Goal: Task Accomplishment & Management: Manage account settings

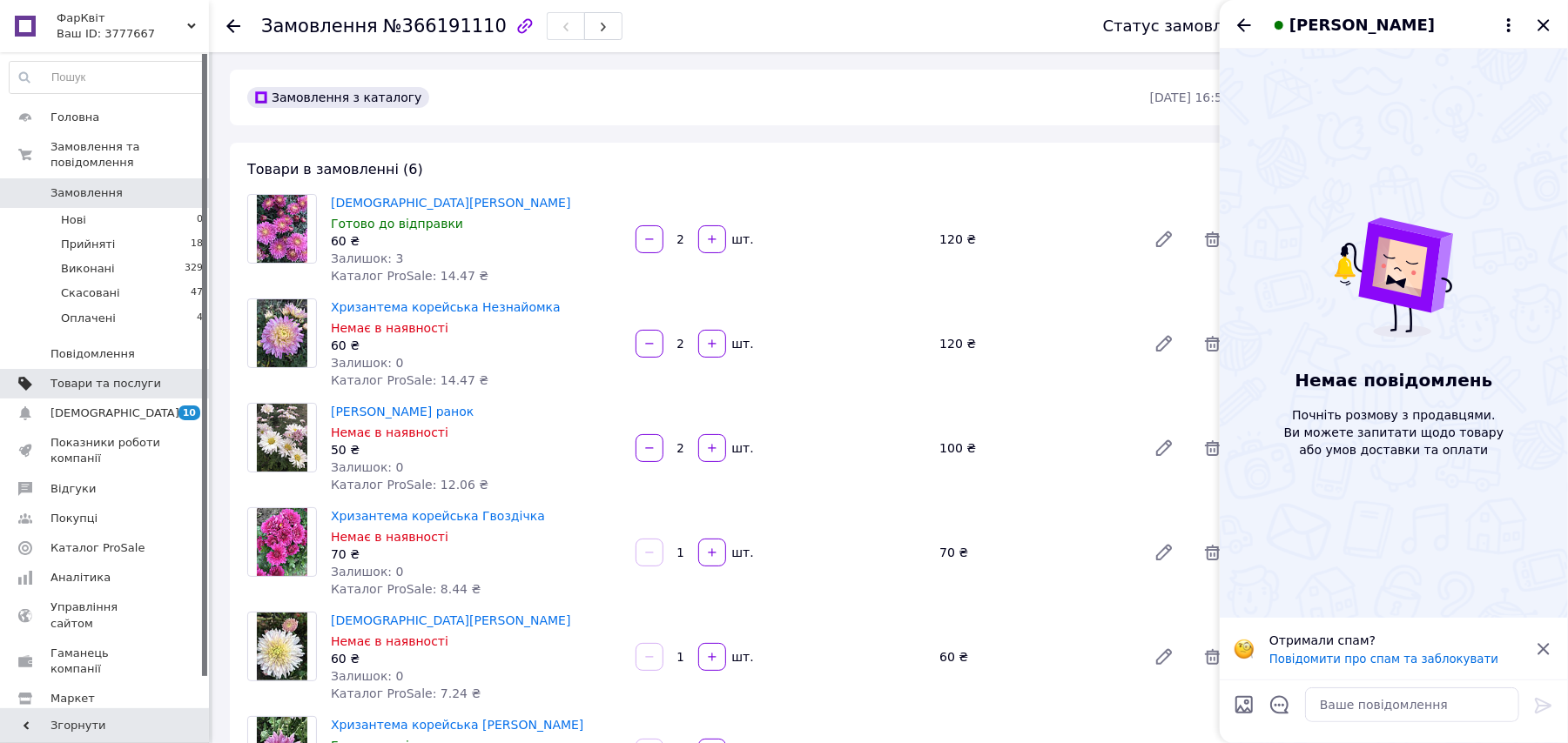
click at [130, 376] on span "Товари та послуги" at bounding box center [105, 383] width 111 height 16
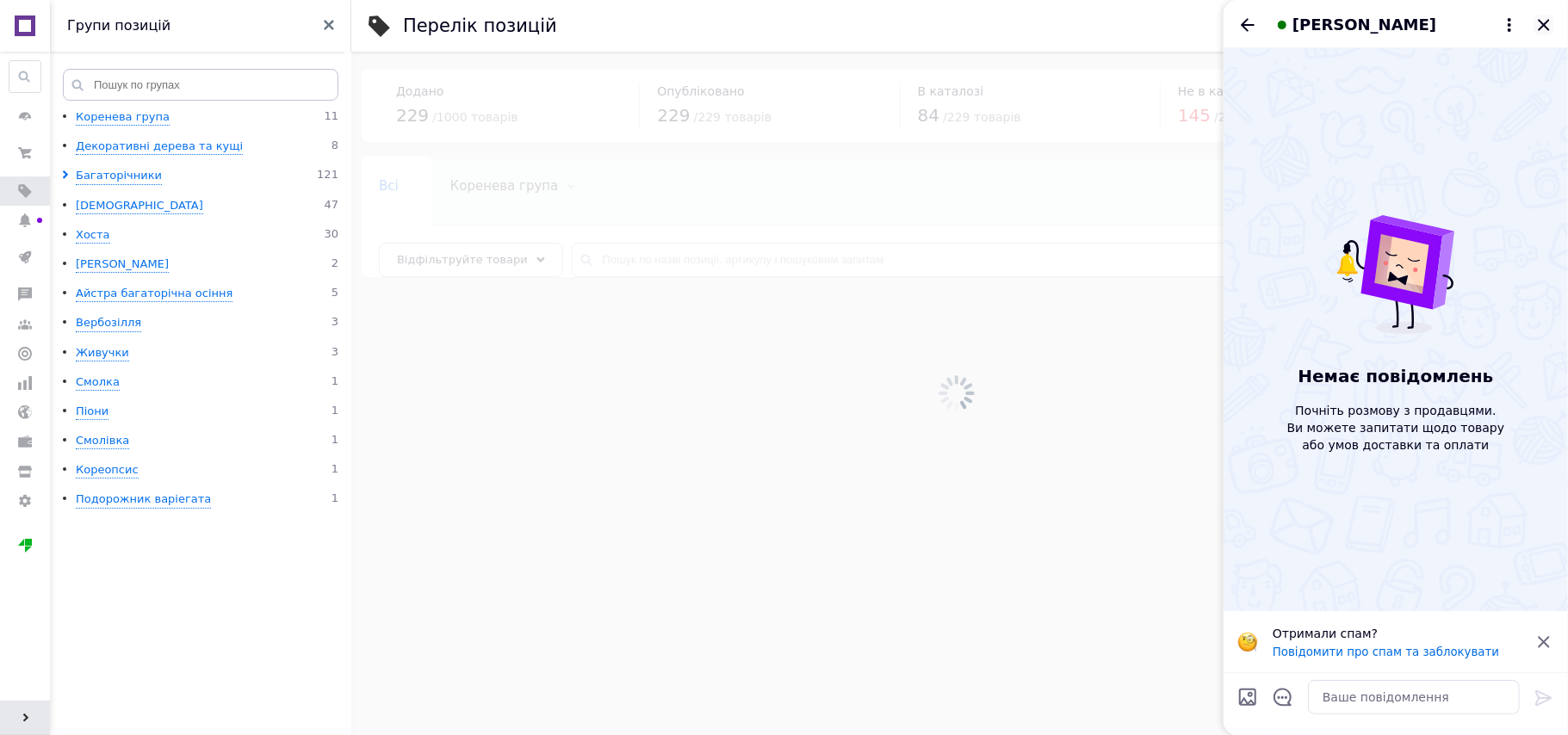
click at [1544, 24] on icon "Закрити" at bounding box center [1543, 24] width 11 height 11
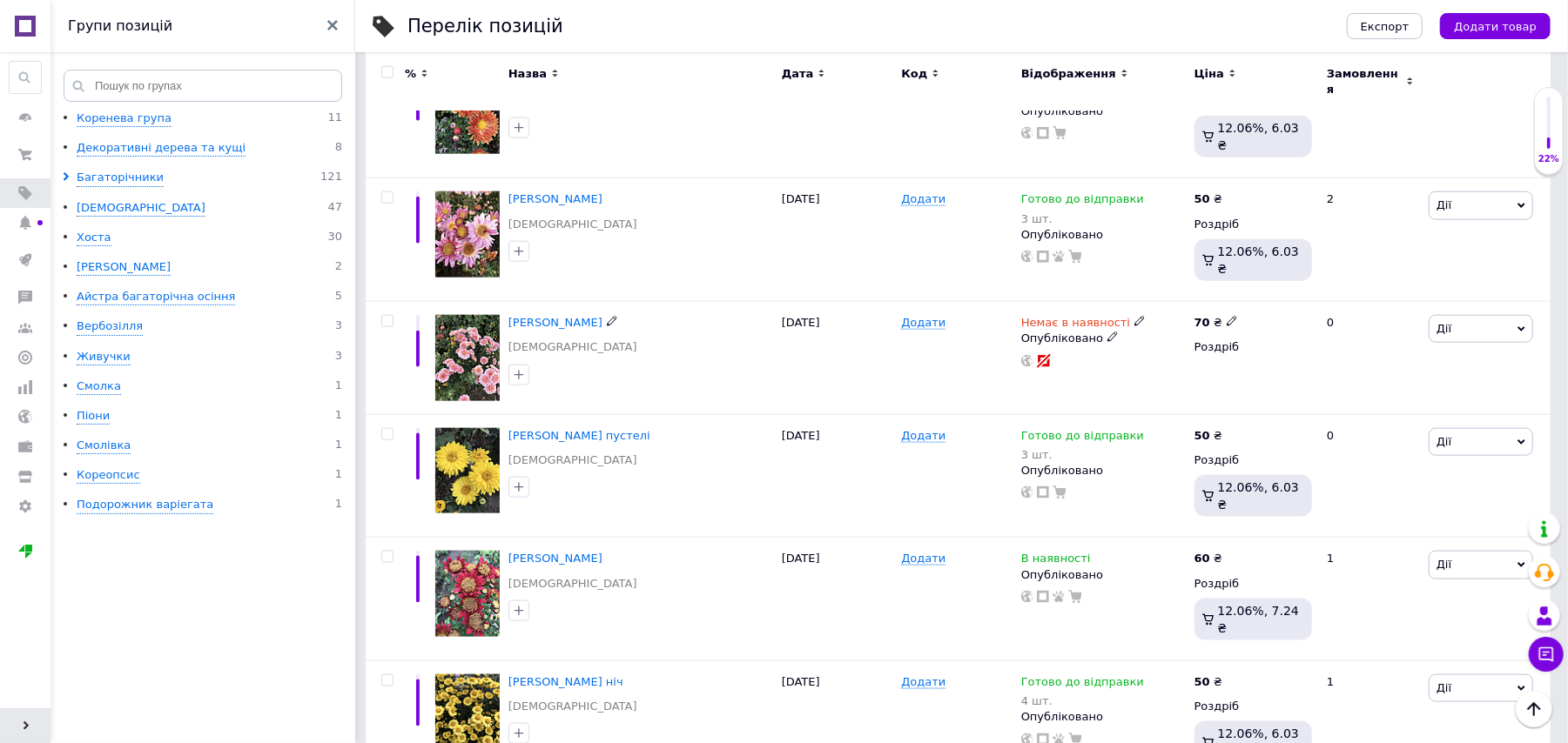
scroll to position [1393, 0]
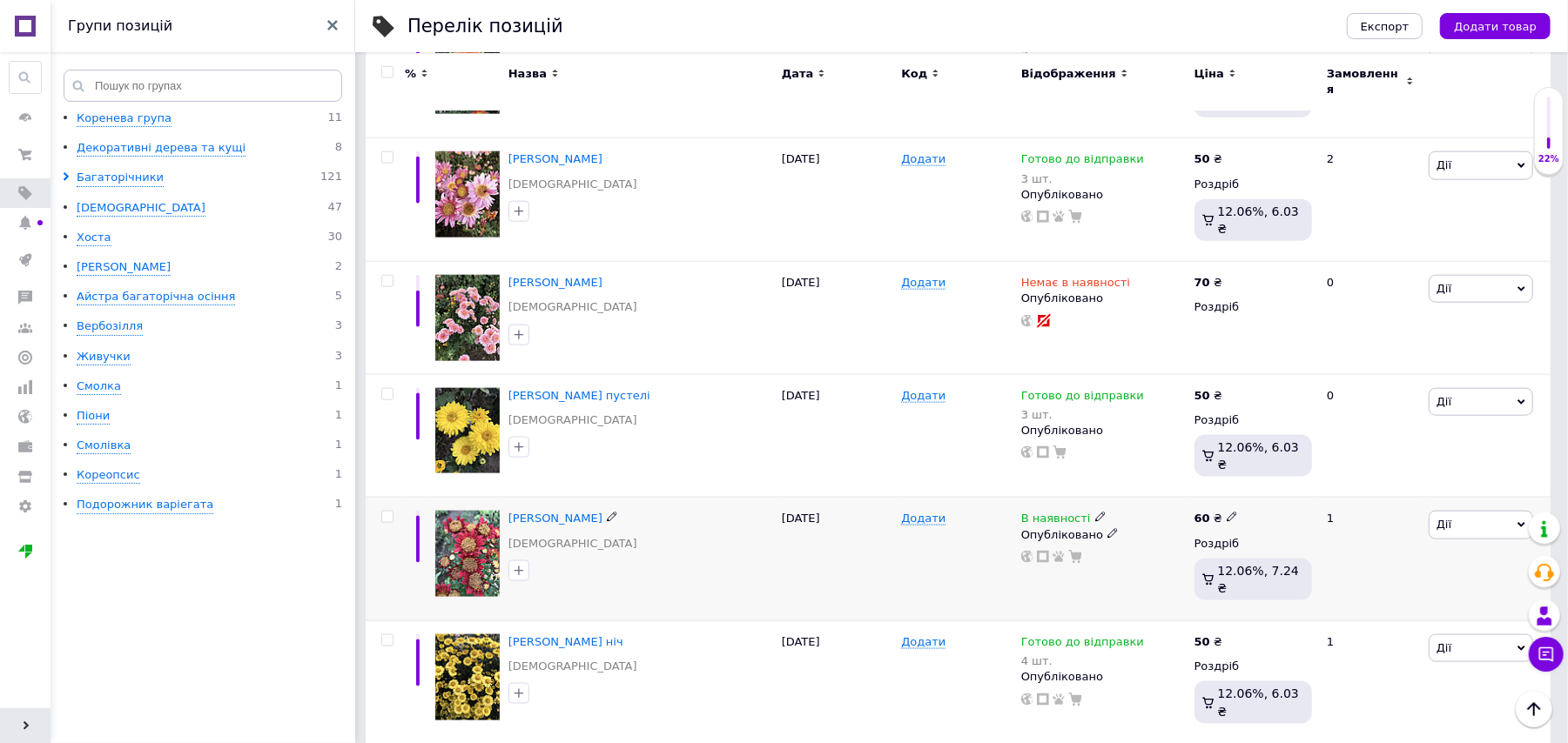
click at [480, 511] on img at bounding box center [467, 553] width 64 height 85
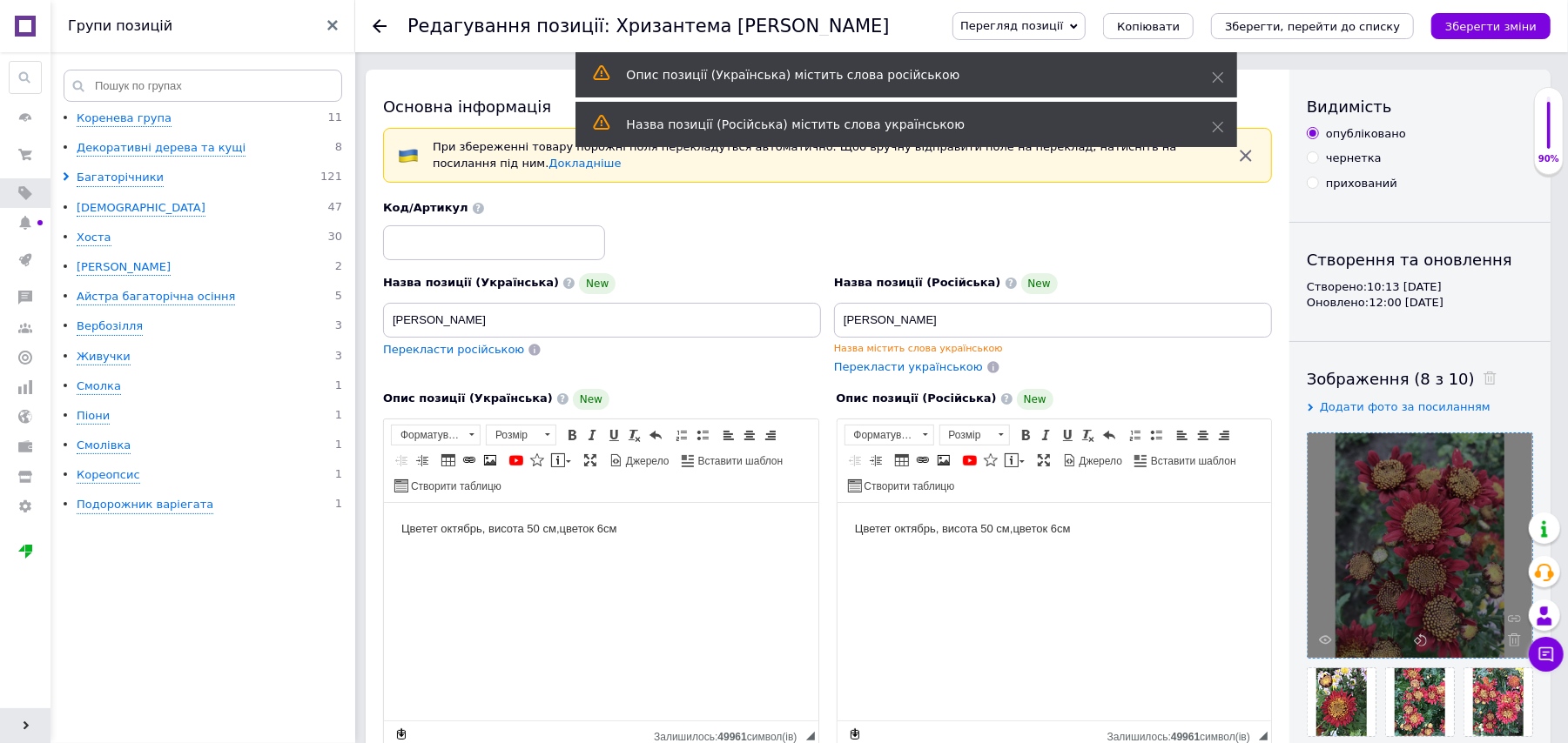
click at [1415, 565] on div at bounding box center [1420, 545] width 225 height 224
click at [1409, 568] on div at bounding box center [1420, 545] width 225 height 224
click at [1386, 554] on div at bounding box center [1420, 545] width 225 height 224
click at [1414, 547] on div at bounding box center [1420, 545] width 225 height 224
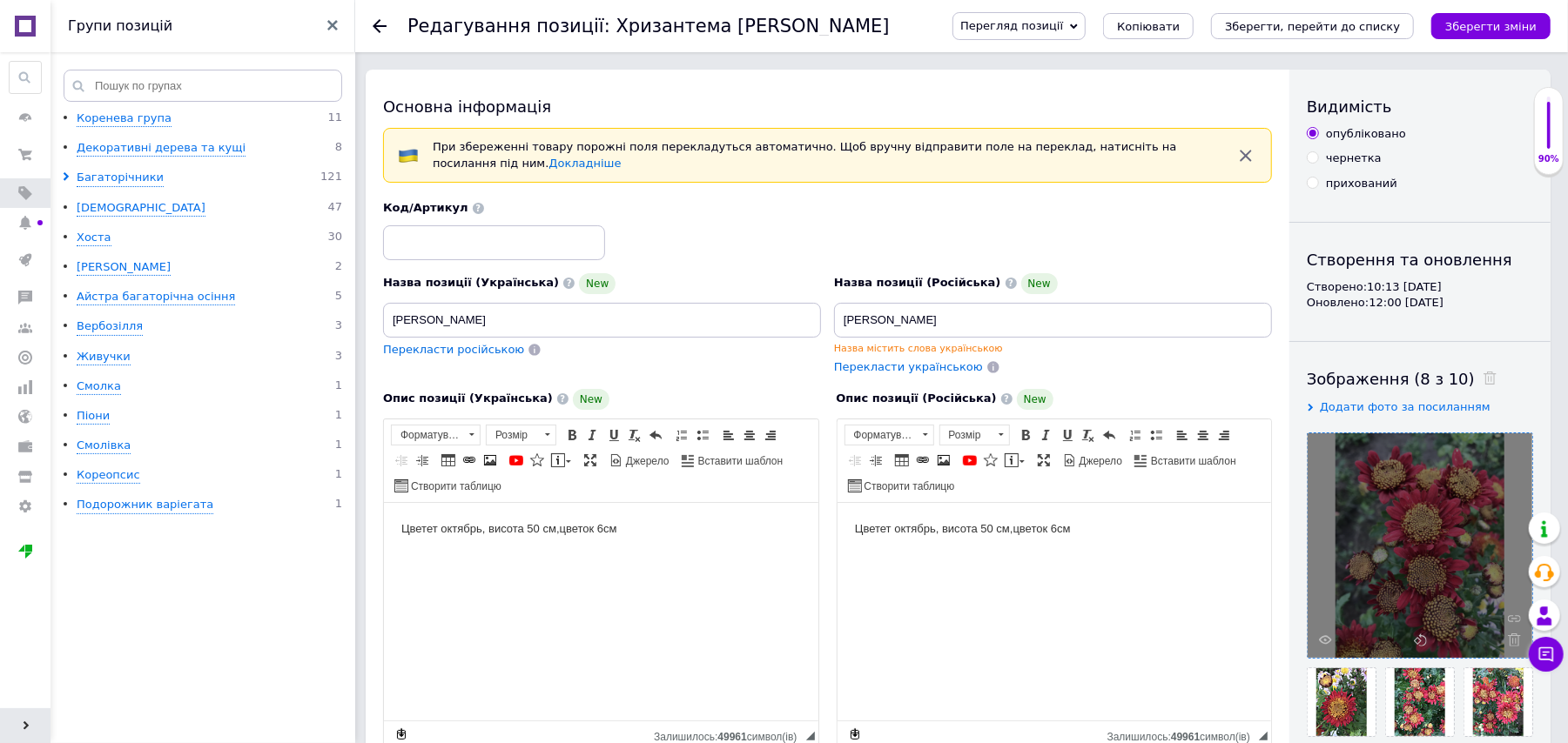
click at [1411, 582] on div at bounding box center [1420, 545] width 225 height 224
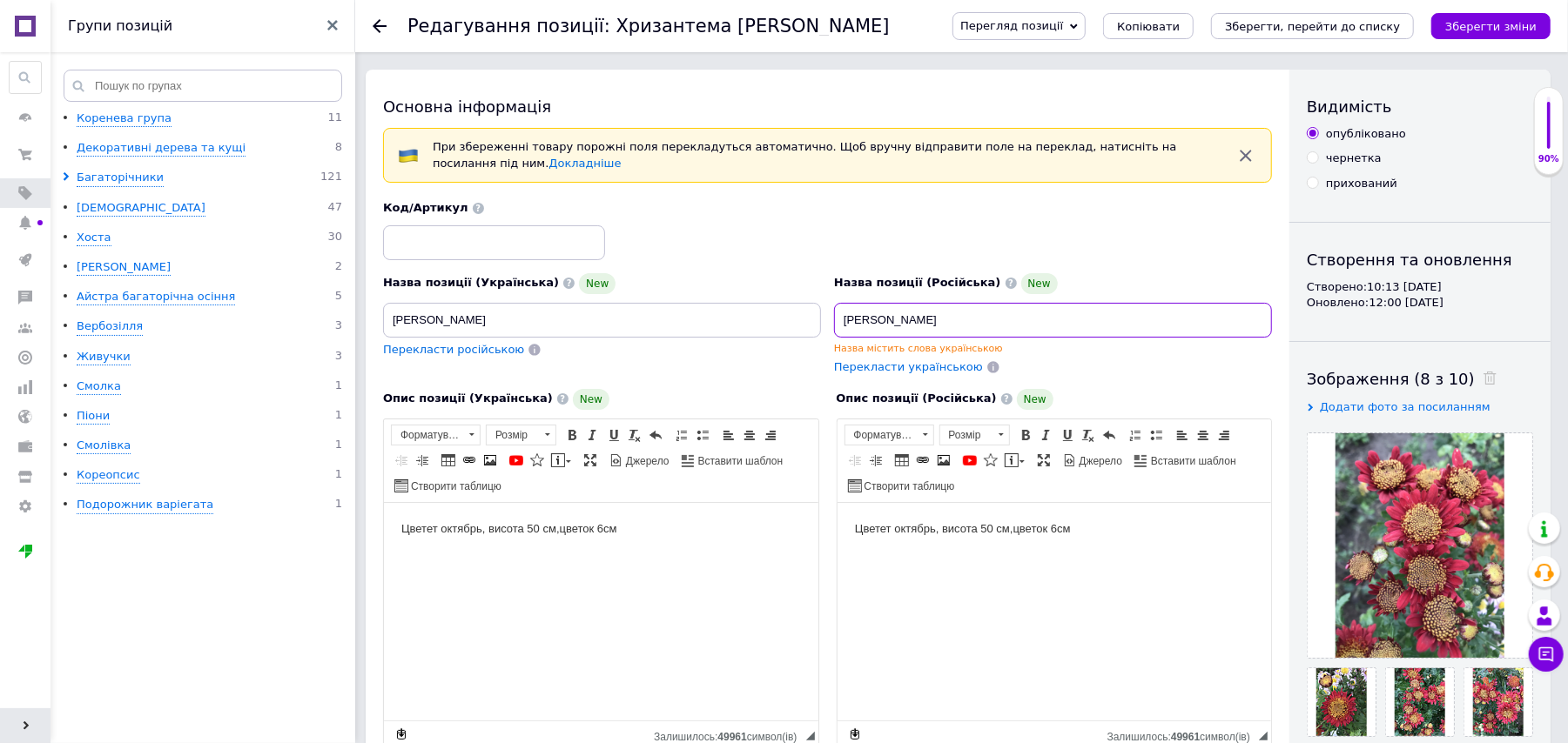
drag, startPoint x: 909, startPoint y: 323, endPoint x: 954, endPoint y: 321, distance: 45.0
click at [954, 321] on input "[PERSON_NAME]" at bounding box center [1053, 321] width 438 height 35
click at [941, 322] on input "[PERSON_NAME]" at bounding box center [1053, 321] width 438 height 35
drag, startPoint x: 460, startPoint y: 317, endPoint x: 509, endPoint y: 321, distance: 49.2
click at [573, 314] on input "[PERSON_NAME]" at bounding box center [602, 321] width 438 height 35
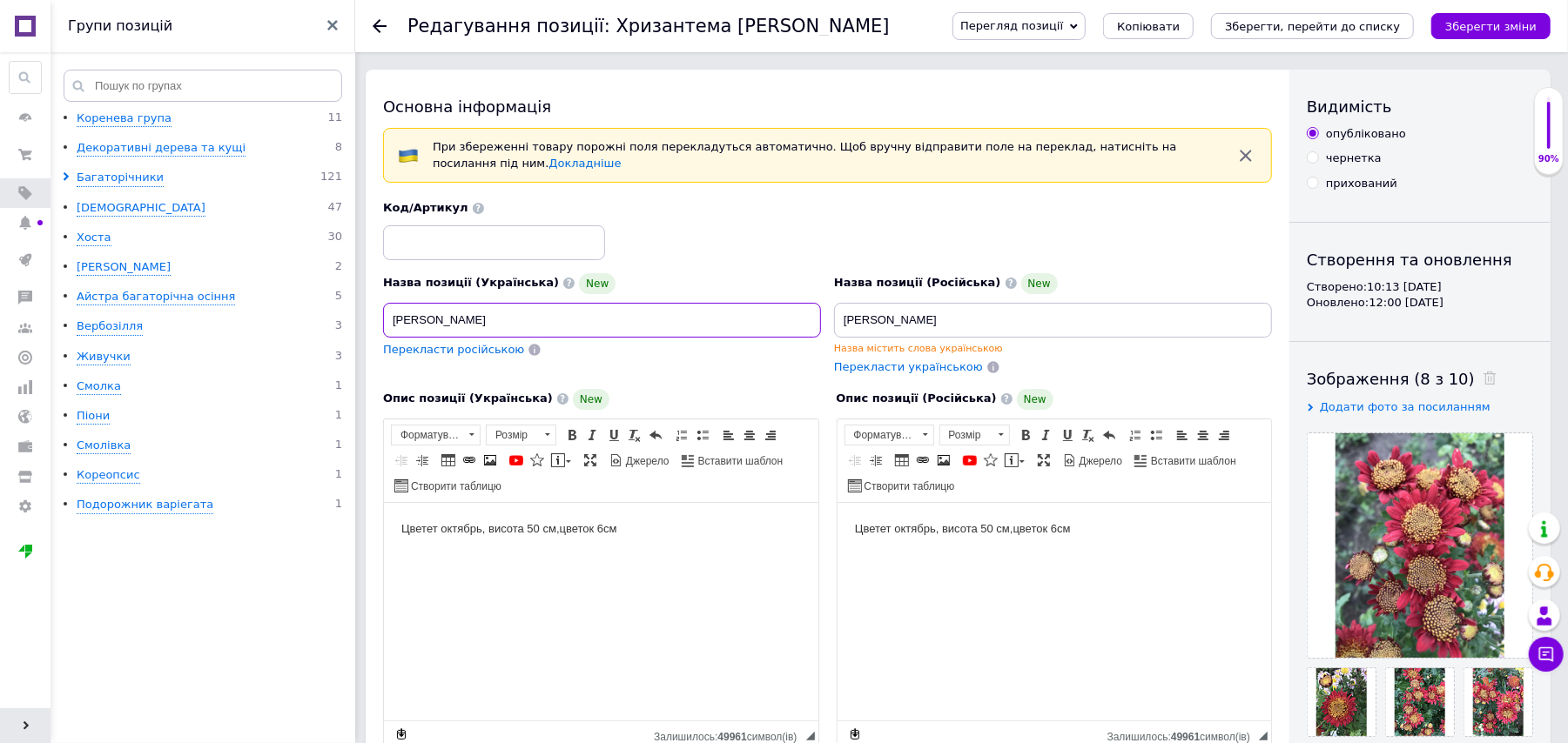
paste input "вгенія"
type input "[PERSON_NAME]"
click at [1473, 28] on icon "Зберегти зміни" at bounding box center [1491, 27] width 92 height 13
click at [478, 350] on span "Перекласти російською" at bounding box center [454, 349] width 141 height 13
type input "[PERSON_NAME]"
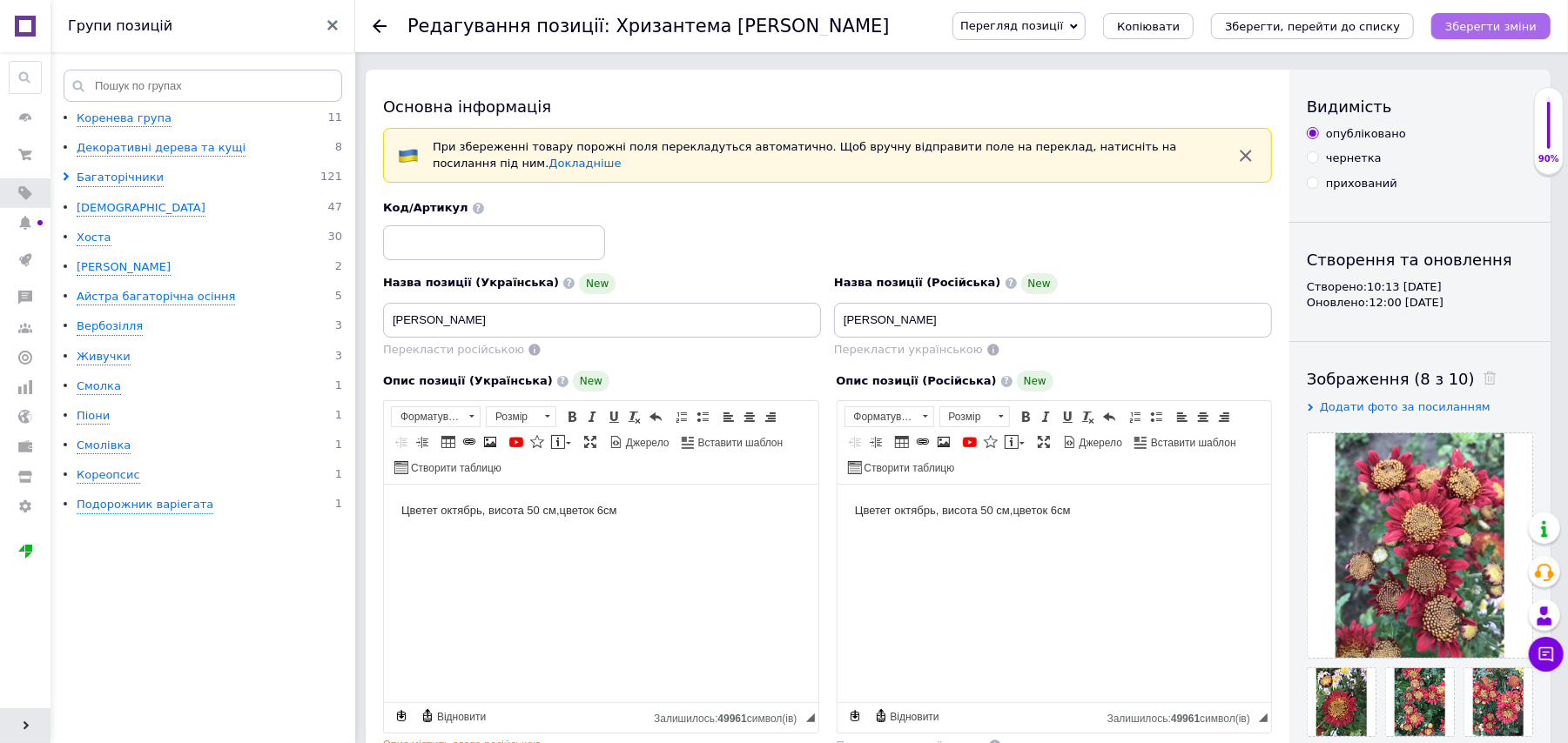
click at [1484, 27] on icon "Зберегти зміни" at bounding box center [1491, 27] width 92 height 13
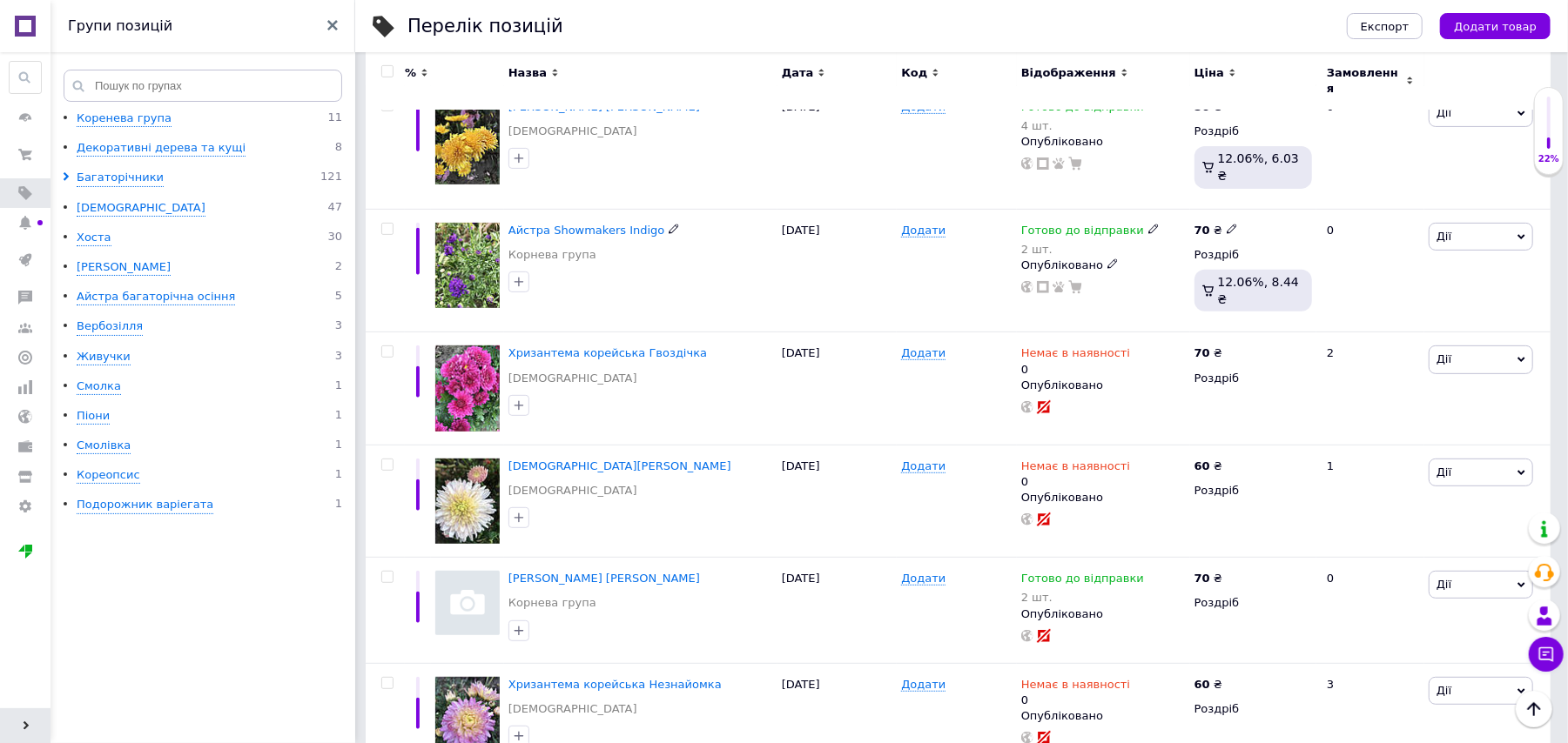
scroll to position [696, 0]
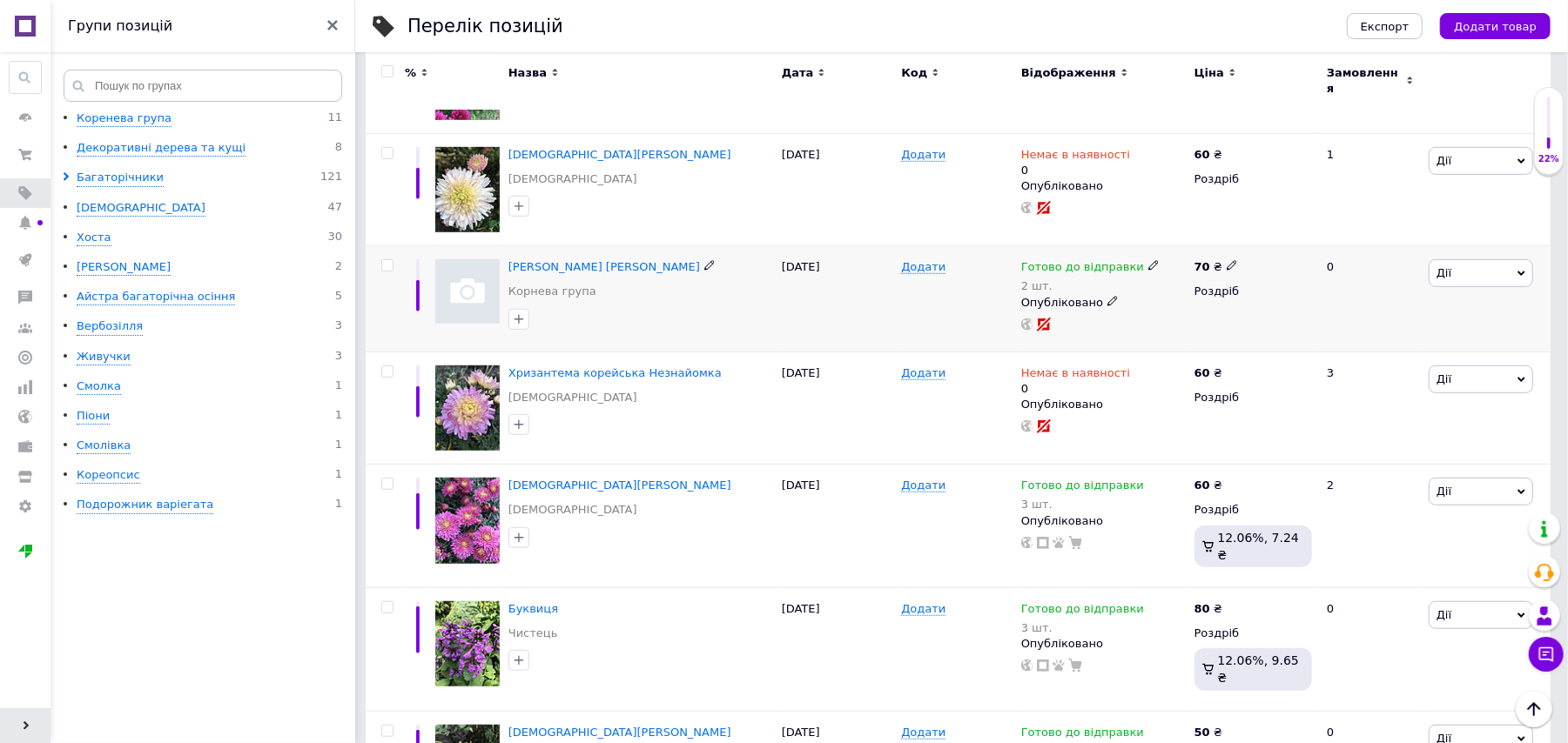
click at [1521, 269] on icon at bounding box center [1521, 273] width 8 height 8
click at [1365, 540] on li "Видалити" at bounding box center [1417, 552] width 231 height 25
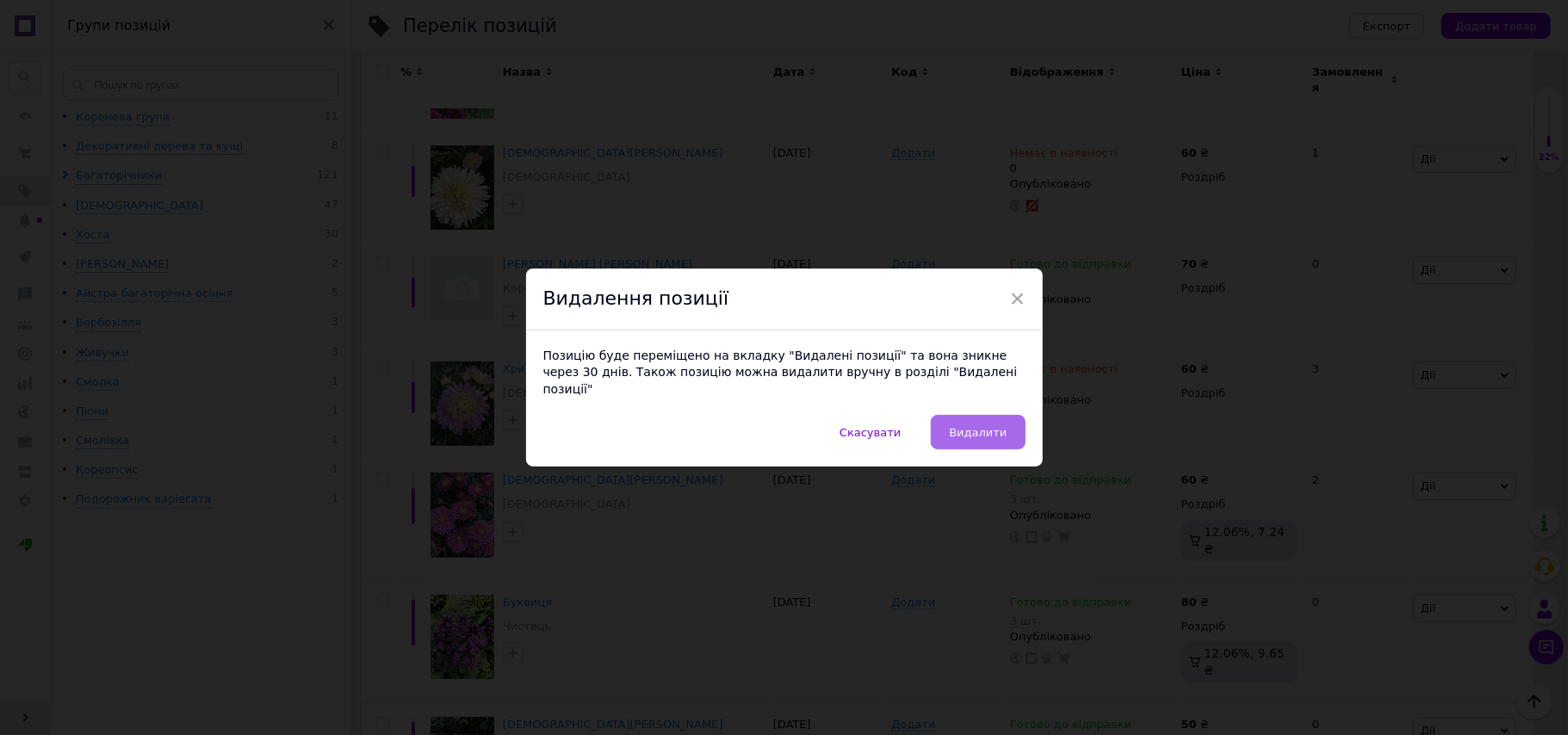
click at [971, 426] on span "Видалити" at bounding box center [978, 432] width 58 height 13
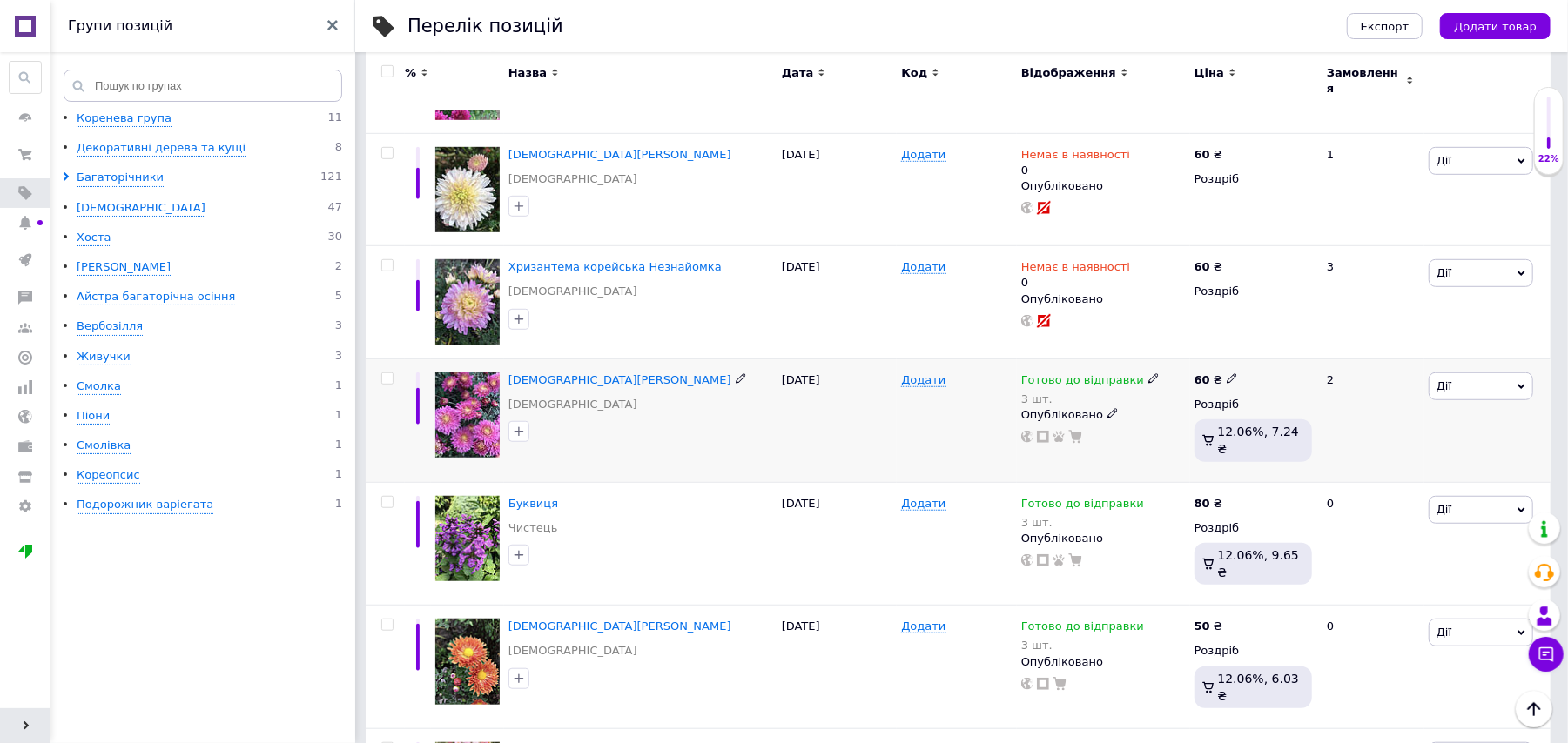
scroll to position [580, 0]
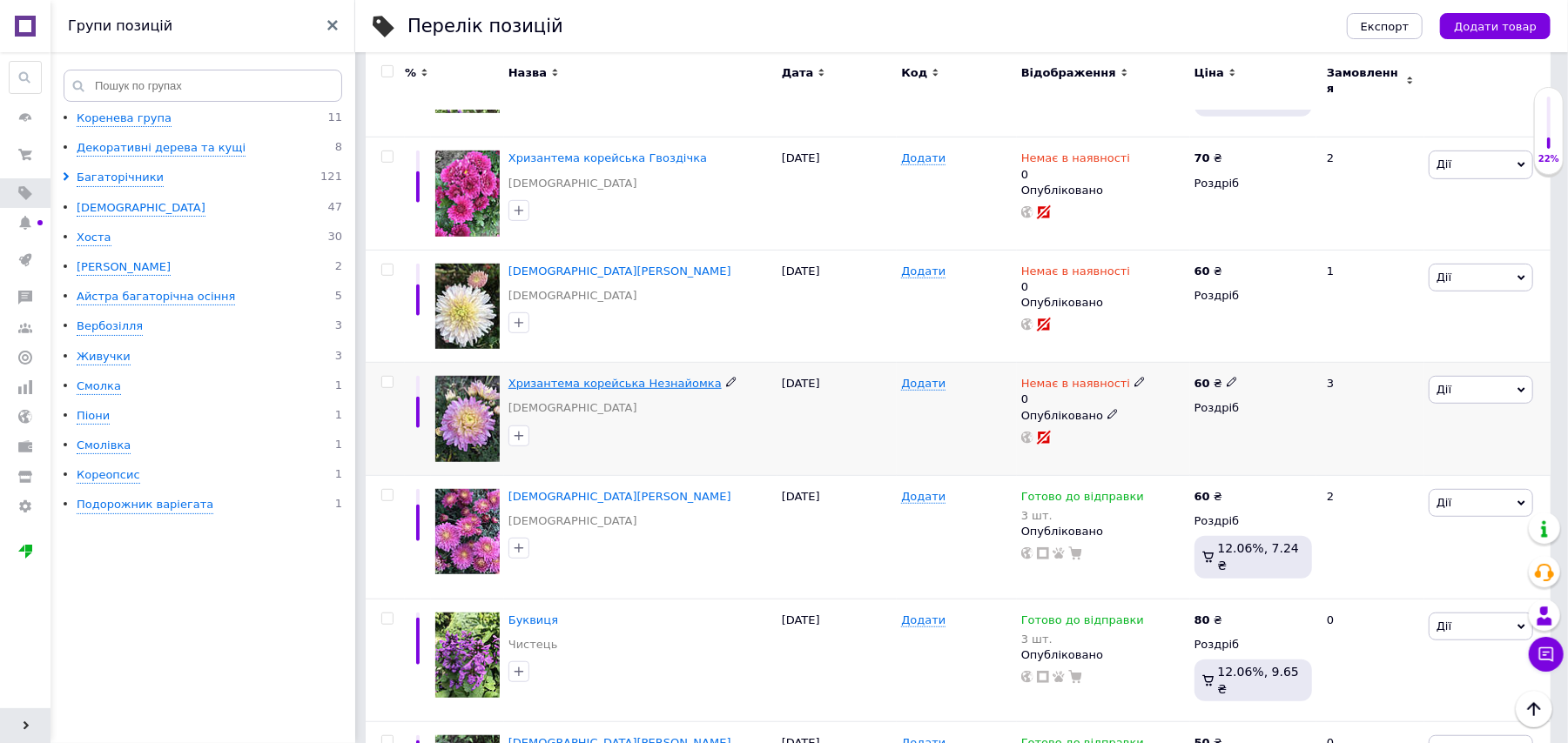
click at [609, 377] on span "Хризантема корейська Незнайомка" at bounding box center [615, 383] width 214 height 13
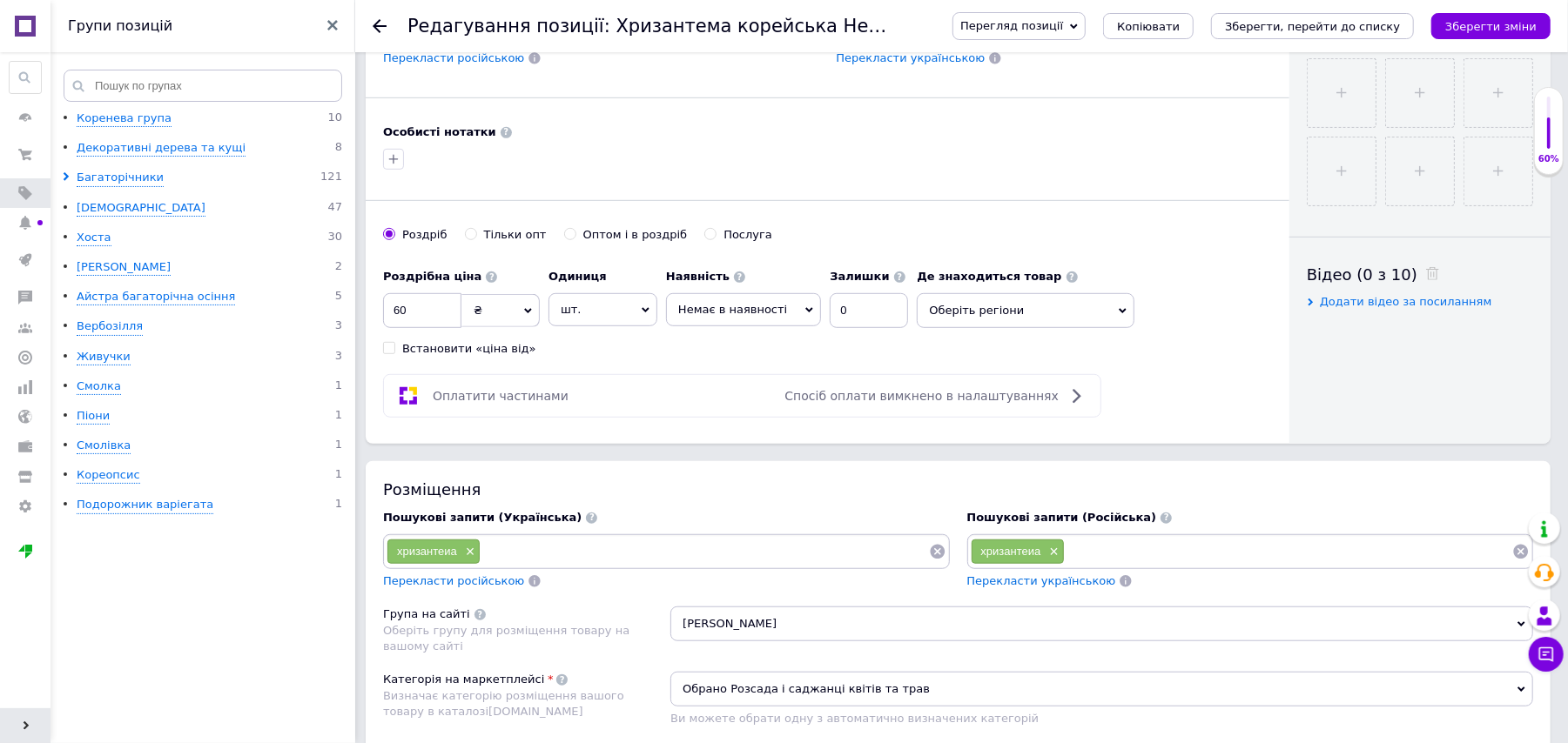
scroll to position [696, 0]
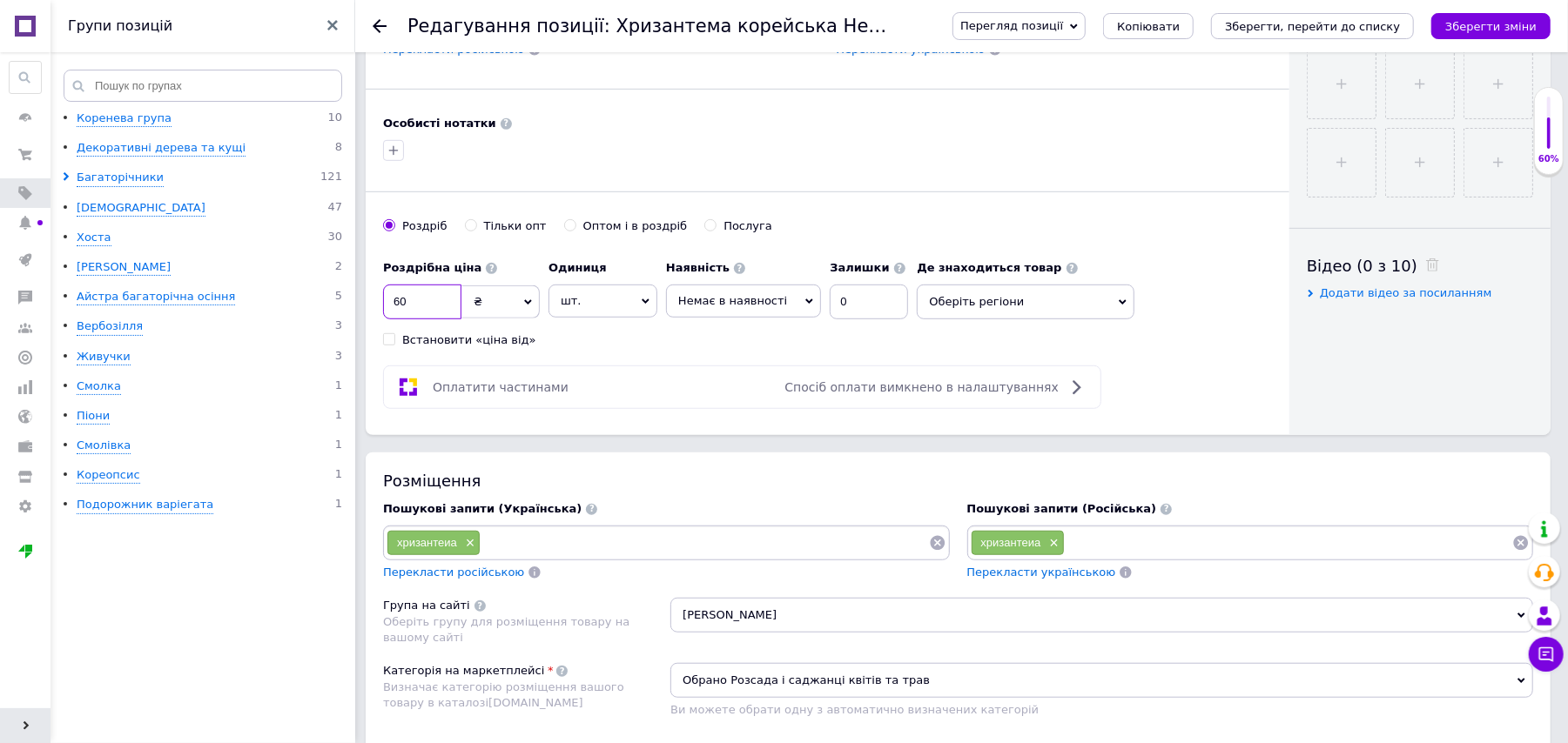
click at [400, 304] on input "60" at bounding box center [422, 302] width 78 height 35
type input "50"
click at [791, 300] on span "Немає в наявності" at bounding box center [743, 301] width 155 height 33
click at [711, 397] on li "Готово до відправки" at bounding box center [743, 386] width 153 height 25
click at [594, 310] on span "шт." at bounding box center [602, 301] width 109 height 33
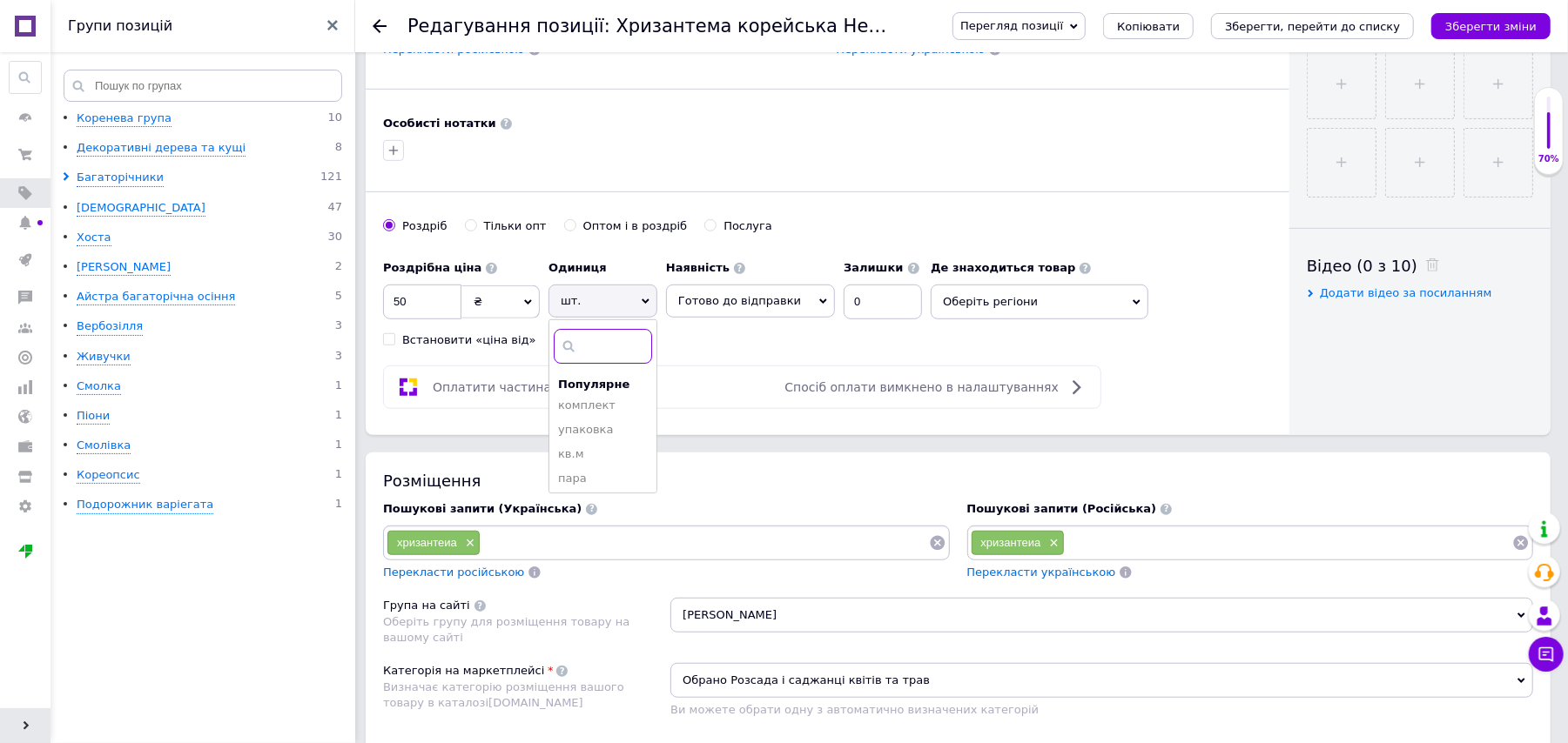
click at [578, 343] on input at bounding box center [602, 346] width 98 height 35
type input "1"
click at [691, 405] on div "Оплатити частинами Спосіб оплати вимкнено в налаштуваннях" at bounding box center [742, 387] width 718 height 43
click at [885, 310] on input "0" at bounding box center [882, 302] width 78 height 35
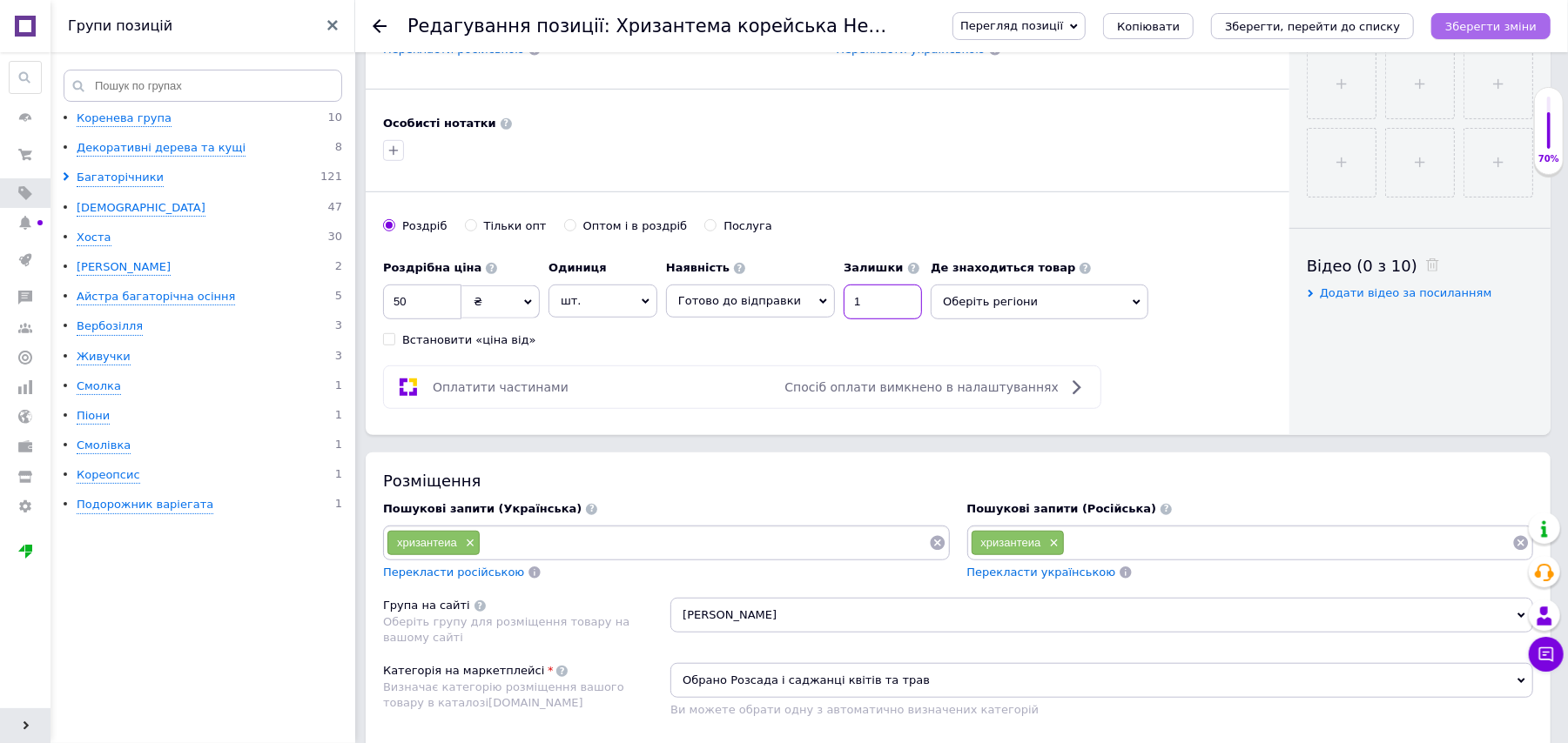
type input "1"
click at [1506, 20] on icon "Зберегти зміни" at bounding box center [1491, 27] width 92 height 13
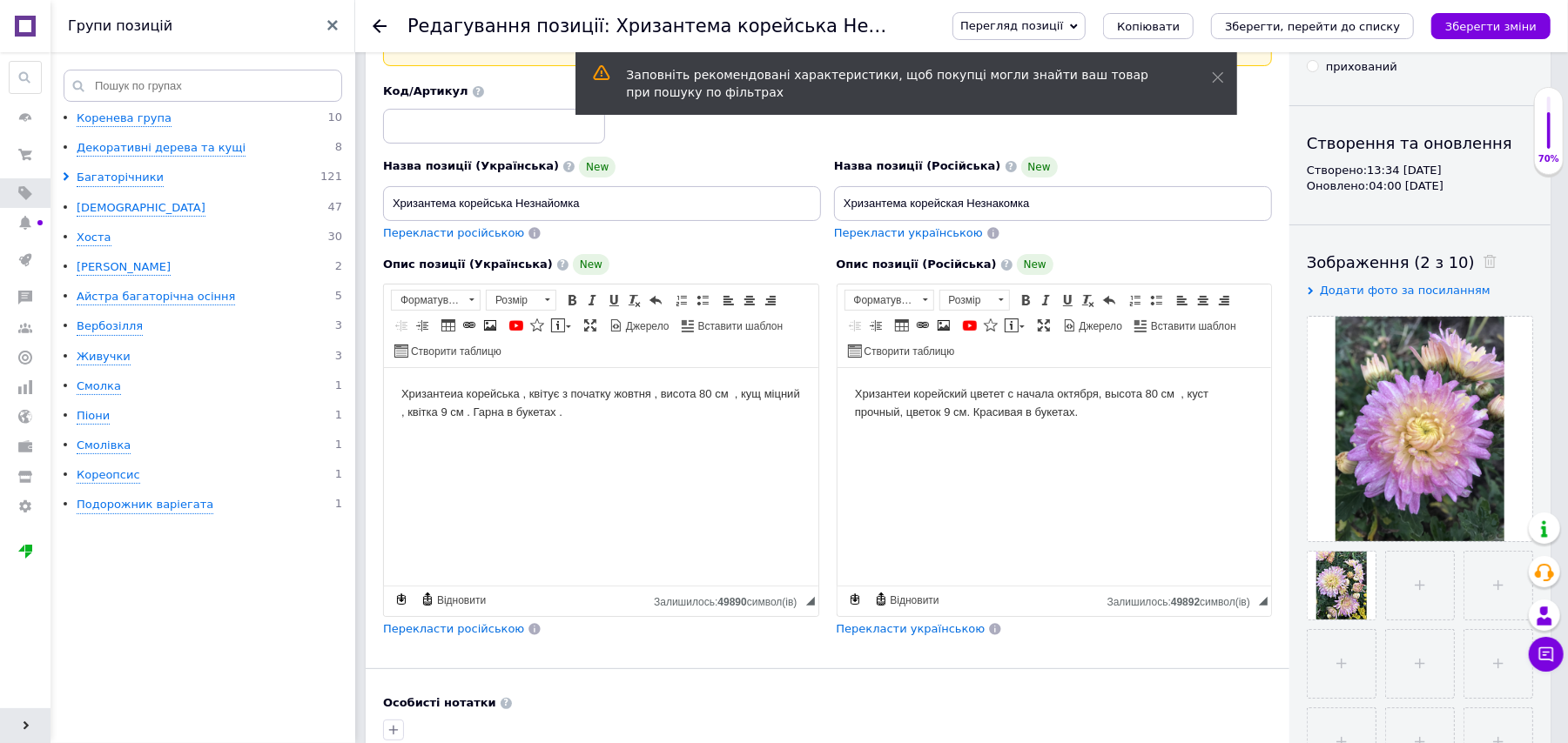
scroll to position [115, 0]
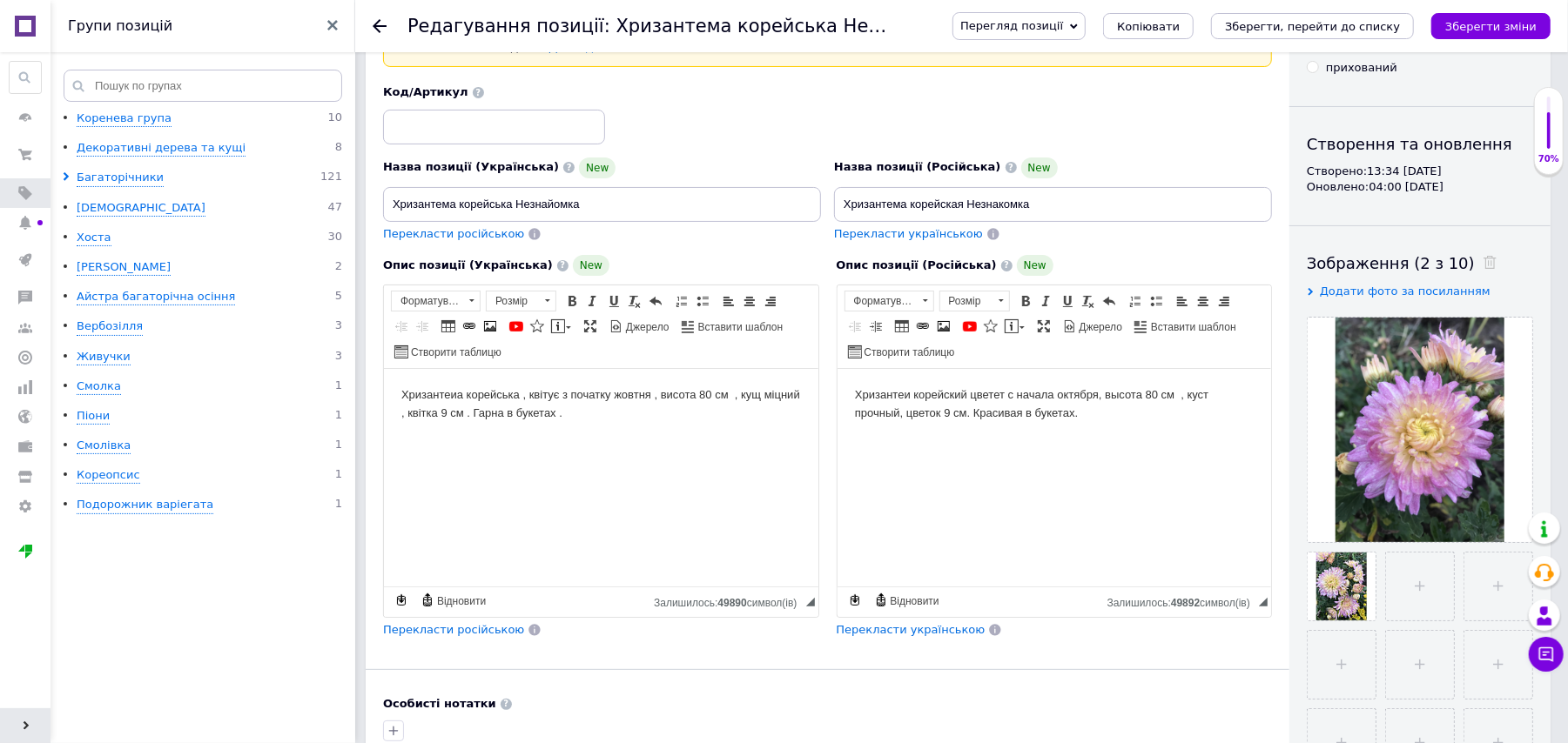
click at [455, 399] on body "Хризантеиа корейська , квітує з початку жовтня , висота 80 см , кущ міцний , кв…" at bounding box center [600, 405] width 400 height 37
click at [567, 441] on html "Хризантеа корейська , квітує з початку жовтня , висота 80 см , кущ міцний , кві…" at bounding box center [600, 405] width 434 height 71
